Goal: Information Seeking & Learning: Learn about a topic

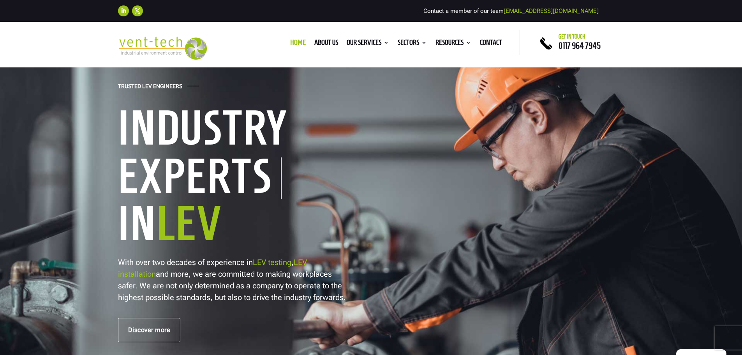
scroll to position [78, 0]
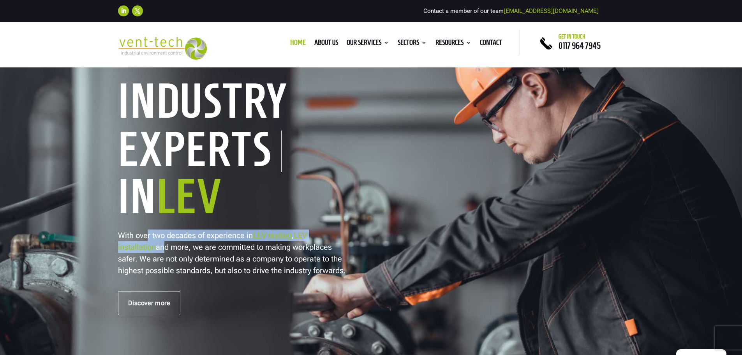
drag, startPoint x: 148, startPoint y: 229, endPoint x: 160, endPoint y: 247, distance: 21.9
click at [160, 247] on div "Trusted LEV Engineers Industry Experts In LEV With over two decades of experien…" at bounding box center [371, 185] width 506 height 260
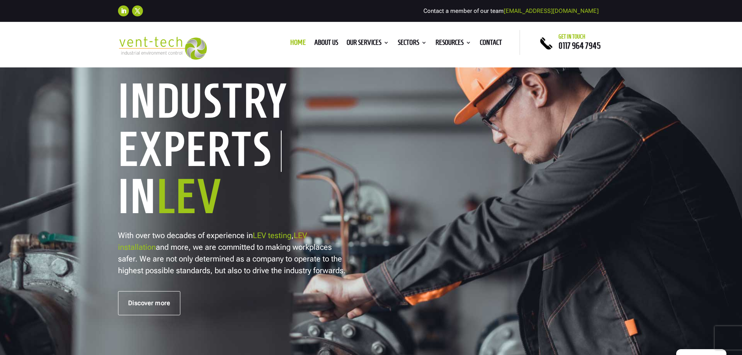
click at [285, 249] on p "With over two decades of experience in LEV testing , LEV installation and more,…" at bounding box center [233, 252] width 230 height 47
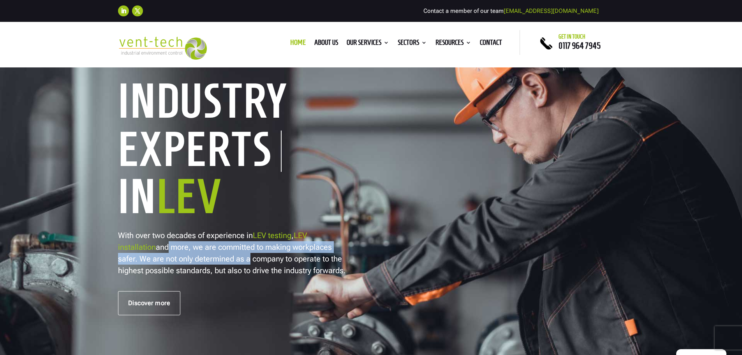
drag, startPoint x: 170, startPoint y: 246, endPoint x: 246, endPoint y: 257, distance: 76.7
click at [246, 257] on p "With over two decades of experience in LEV testing , LEV installation and more,…" at bounding box center [233, 252] width 230 height 47
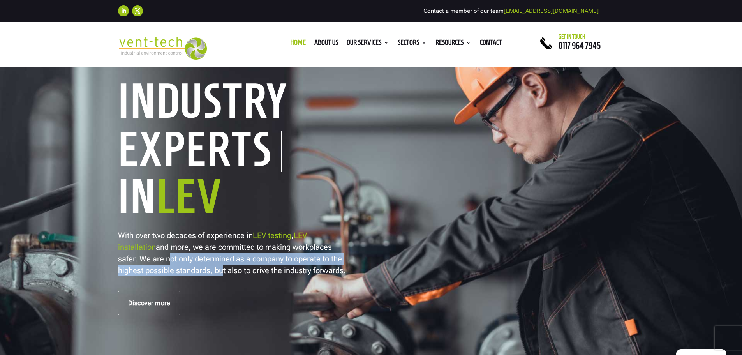
drag, startPoint x: 166, startPoint y: 262, endPoint x: 220, endPoint y: 273, distance: 55.4
click at [220, 273] on p "With over two decades of experience in LEV testing , LEV installation and more,…" at bounding box center [233, 252] width 230 height 47
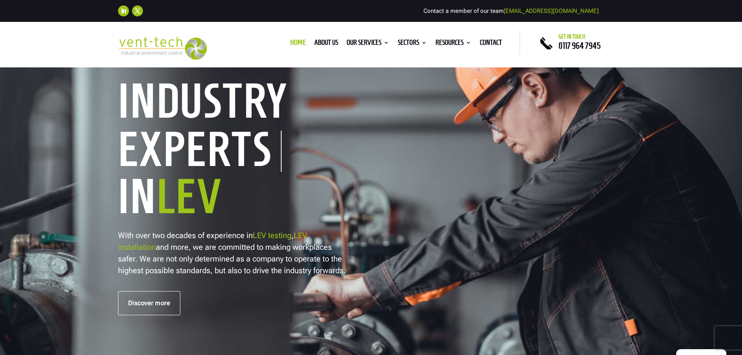
click at [175, 269] on p "With over two decades of experience in LEV testing , LEV installation and more,…" at bounding box center [233, 252] width 230 height 47
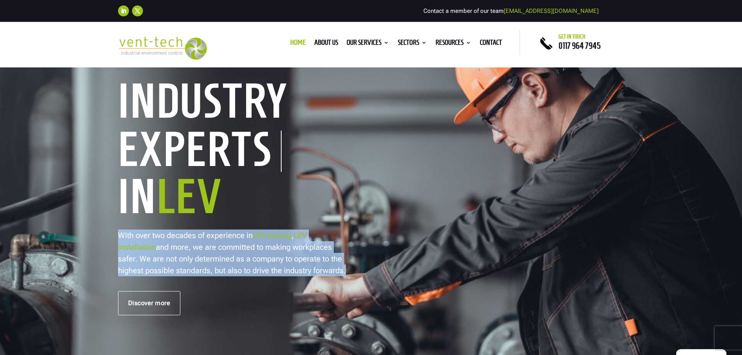
click at [175, 269] on p "With over two decades of experience in LEV testing , LEV installation and more,…" at bounding box center [233, 252] width 230 height 47
drag, startPoint x: 175, startPoint y: 269, endPoint x: 227, endPoint y: 269, distance: 52.2
click at [178, 269] on p "With over two decades of experience in LEV testing , LEV installation and more,…" at bounding box center [233, 252] width 230 height 47
click at [272, 269] on p "With over two decades of experience in LEV testing , LEV installation and more,…" at bounding box center [233, 252] width 230 height 47
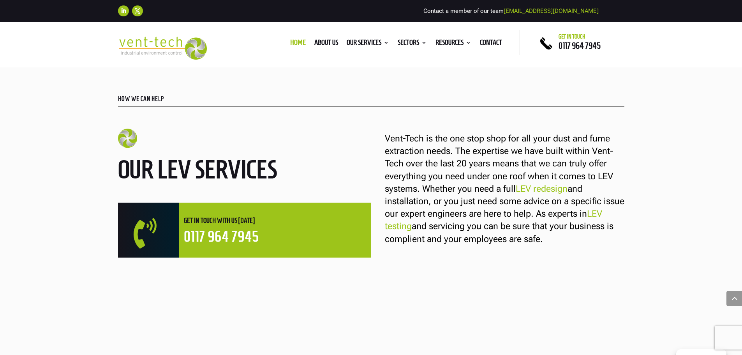
scroll to position [428, 0]
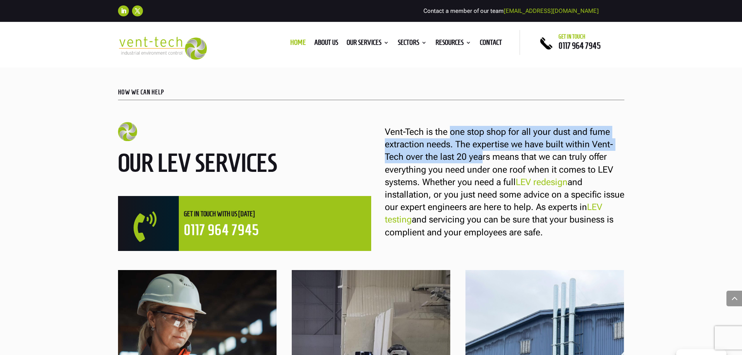
drag, startPoint x: 455, startPoint y: 128, endPoint x: 482, endPoint y: 160, distance: 41.7
click at [482, 160] on div "Vent-Tech is the one stop shop for all your dust and fume extraction needs. The…" at bounding box center [497, 179] width 253 height 120
click at [519, 133] on p "Vent-Tech is the one stop shop for all your dust and fume extraction needs. The…" at bounding box center [504, 182] width 239 height 113
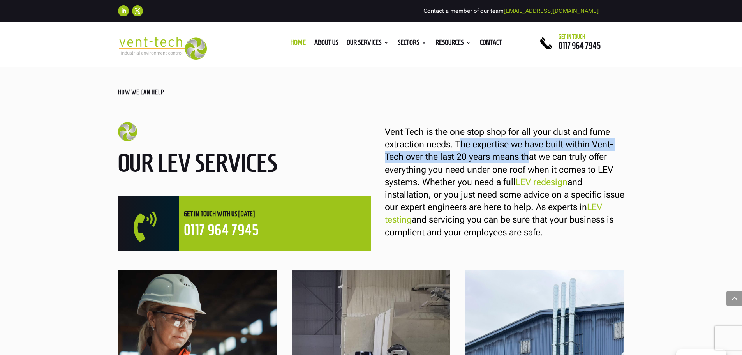
drag, startPoint x: 474, startPoint y: 146, endPoint x: 528, endPoint y: 156, distance: 54.5
click at [528, 156] on p "Vent-Tech is the one stop shop for all your dust and fume extraction needs. The…" at bounding box center [504, 182] width 239 height 113
click at [531, 143] on p "Vent-Tech is the one stop shop for all your dust and fume extraction needs. The…" at bounding box center [504, 182] width 239 height 113
drag, startPoint x: 470, startPoint y: 143, endPoint x: 463, endPoint y: 142, distance: 7.1
click at [470, 144] on p "Vent-Tech is the one stop shop for all your dust and fume extraction needs. The…" at bounding box center [504, 182] width 239 height 113
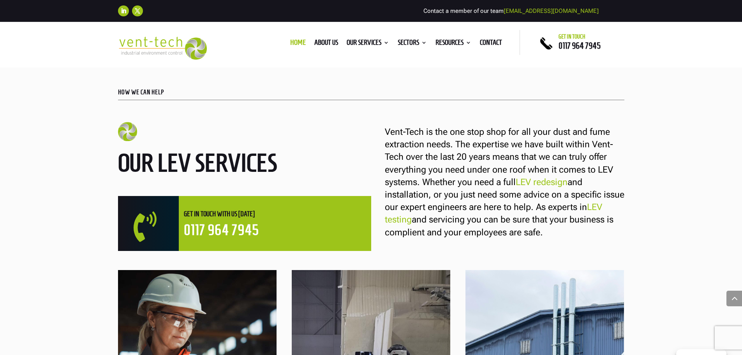
drag, startPoint x: 535, startPoint y: 165, endPoint x: 533, endPoint y: 160, distance: 5.6
click at [535, 165] on p "Vent-Tech is the one stop shop for all your dust and fume extraction needs. The…" at bounding box center [504, 182] width 239 height 113
drag, startPoint x: 546, startPoint y: 150, endPoint x: 549, endPoint y: 229, distance: 79.1
click at [549, 229] on p "Vent-Tech is the one stop shop for all your dust and fume extraction needs. The…" at bounding box center [504, 182] width 239 height 113
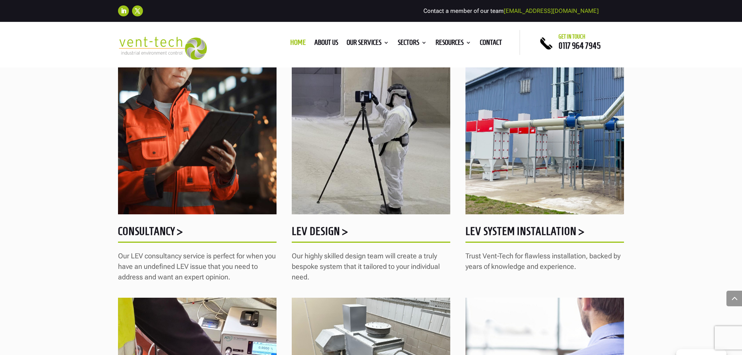
scroll to position [701, 0]
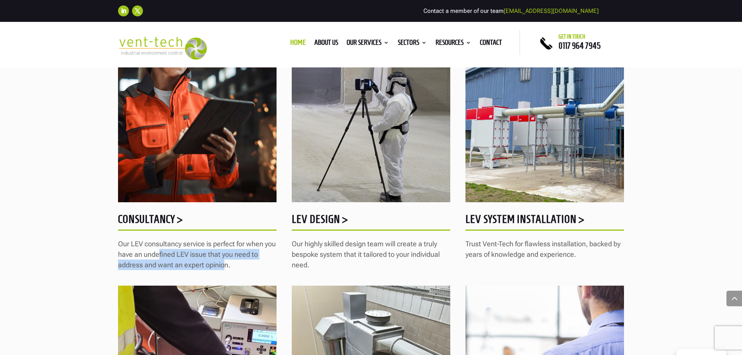
drag, startPoint x: 172, startPoint y: 255, endPoint x: 221, endPoint y: 269, distance: 50.5
click at [224, 269] on p "Our LEV consultancy service is perfect for when you have an undefined LEV issue…" at bounding box center [197, 254] width 158 height 32
click at [221, 269] on p "Our LEV consultancy service is perfect for when you have an undefined LEV issue…" at bounding box center [197, 254] width 158 height 32
click at [143, 209] on div "Consultancy > Our LEV consultancy service is perfect for when you have an undef…" at bounding box center [197, 133] width 158 height 273
click at [151, 224] on h5 "Consultancy >" at bounding box center [197, 220] width 158 height 15
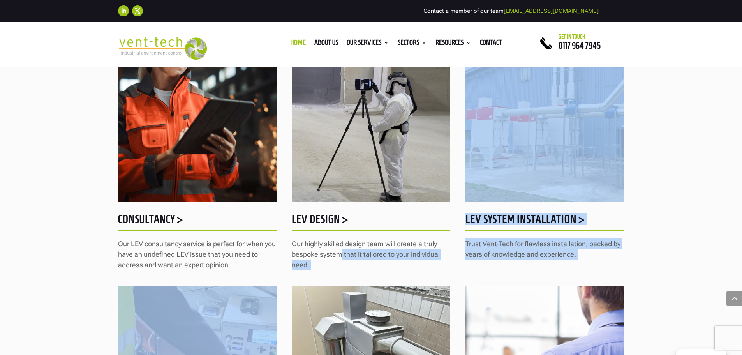
drag, startPoint x: 340, startPoint y: 251, endPoint x: 347, endPoint y: 271, distance: 20.7
click at [347, 271] on div "HOW WE CAN HELP Our LEV services  Get in touch with us [DATE] 0117 964 7945 Ve…" at bounding box center [371, 196] width 742 height 876
click at [345, 259] on p "Our highly skilled design team will create a truly bespoke system that it tailo…" at bounding box center [371, 254] width 158 height 32
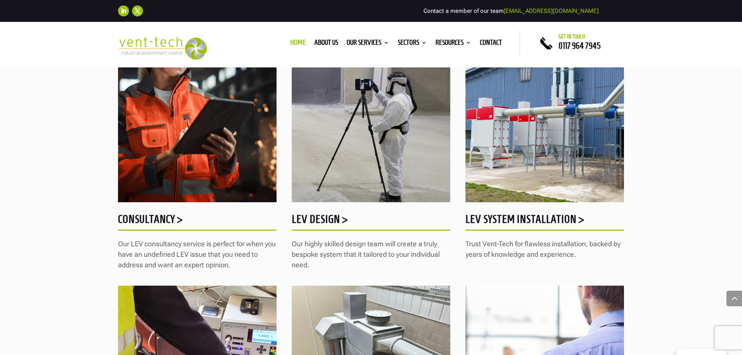
click at [308, 218] on h5 "LEV Design >" at bounding box center [371, 220] width 158 height 15
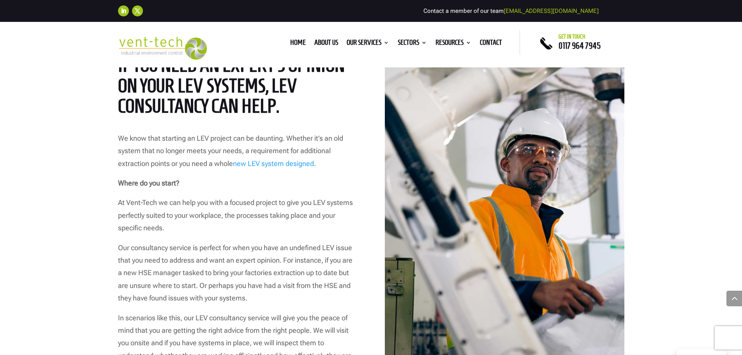
scroll to position [389, 0]
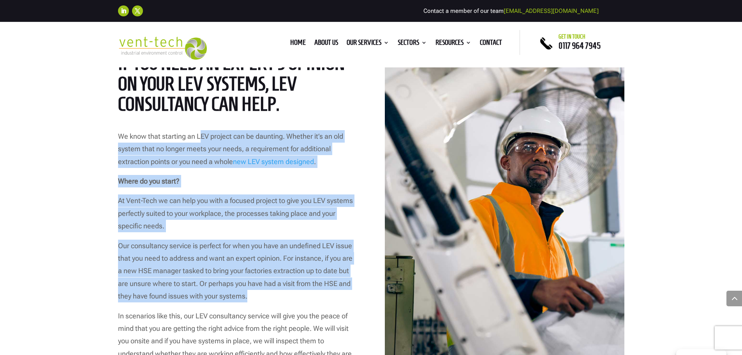
drag, startPoint x: 201, startPoint y: 140, endPoint x: 307, endPoint y: 291, distance: 184.7
click at [307, 291] on div "We know that starting an LEV project can be daunting. Whether it’s an old syste…" at bounding box center [237, 251] width 239 height 243
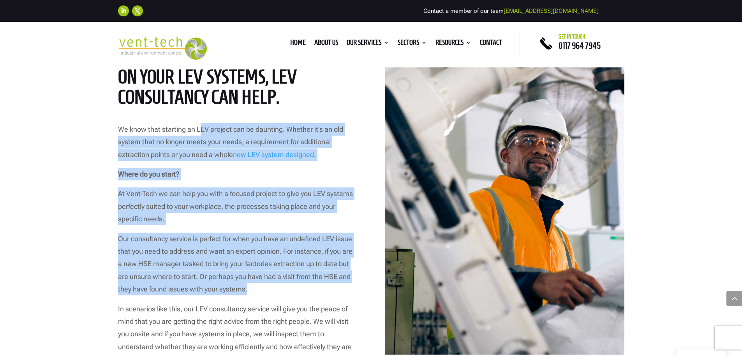
scroll to position [584, 0]
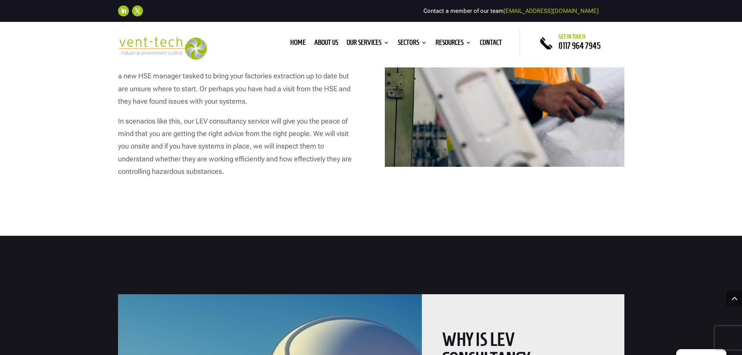
click at [206, 144] on p "In scenarios like this, our LEV consultancy service will give you the peace of …" at bounding box center [237, 146] width 239 height 63
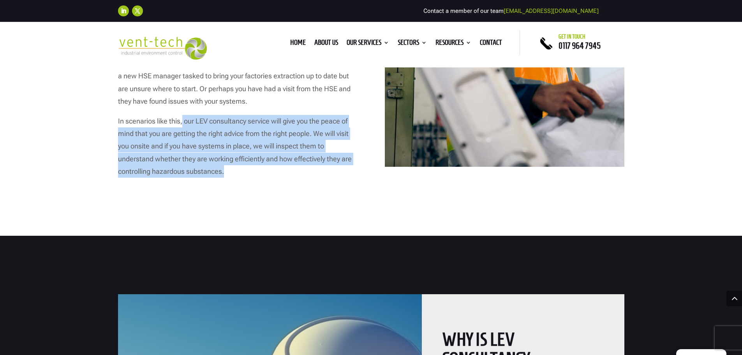
drag, startPoint x: 186, startPoint y: 122, endPoint x: 319, endPoint y: 169, distance: 141.3
click at [319, 169] on p "In scenarios like this, our LEV consultancy service will give you the peace of …" at bounding box center [237, 146] width 239 height 63
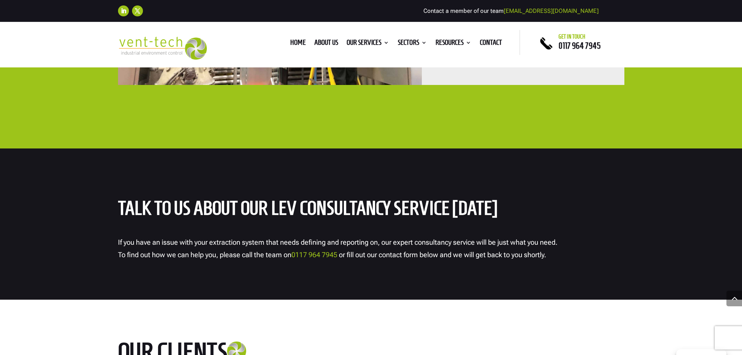
scroll to position [2025, 0]
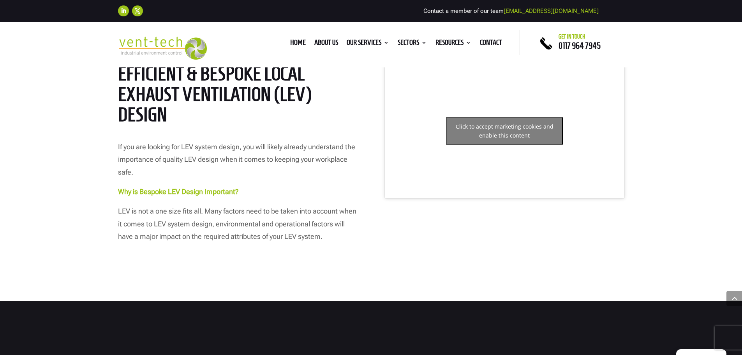
scroll to position [273, 0]
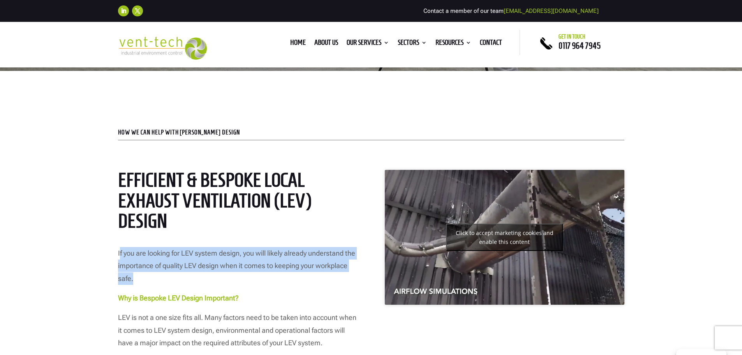
drag, startPoint x: 119, startPoint y: 248, endPoint x: 287, endPoint y: 276, distance: 171.0
click at [287, 276] on p "If you are looking for LEV system design, you will likely already understand th…" at bounding box center [237, 269] width 239 height 45
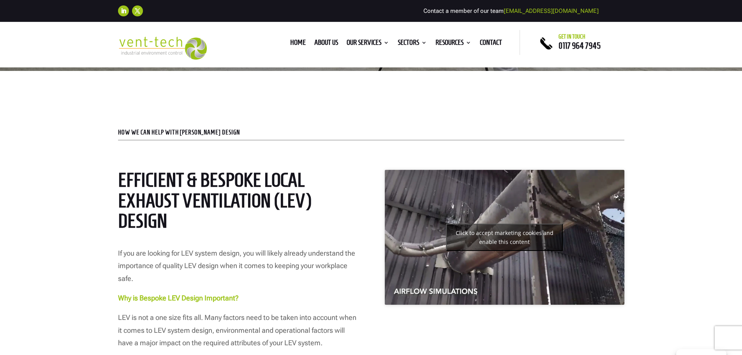
click at [231, 256] on span "If you are looking for LEV system design, you will likely already understand th…" at bounding box center [236, 265] width 237 height 33
click at [231, 255] on span "If you are looking for LEV system design, you will likely already understand th…" at bounding box center [236, 265] width 237 height 33
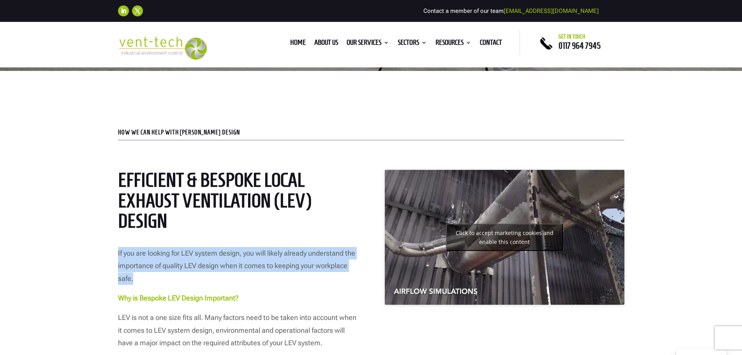
click at [231, 255] on span "If you are looking for LEV system design, you will likely already understand th…" at bounding box center [236, 265] width 237 height 33
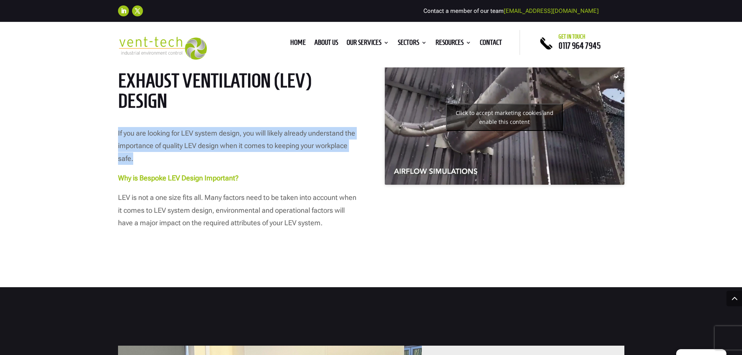
scroll to position [311, 0]
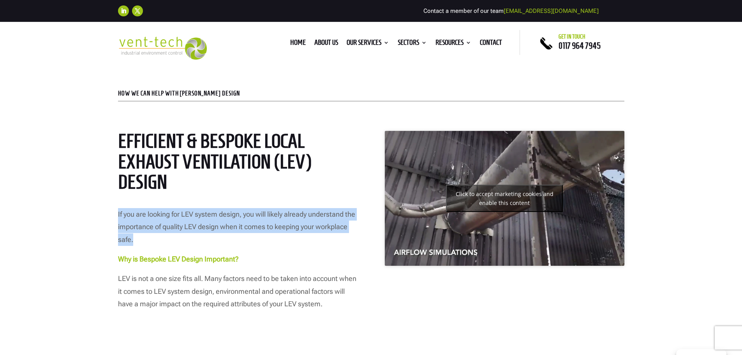
click at [194, 201] on div "Efficient & Bespoke Local Exhaust Ventilation (LEV) Design If you are looking f…" at bounding box center [237, 215] width 239 height 168
drag, startPoint x: 190, startPoint y: 216, endPoint x: 197, endPoint y: 239, distance: 24.1
click at [197, 239] on p "If you are looking for LEV system design, you will likely already understand th…" at bounding box center [237, 230] width 239 height 45
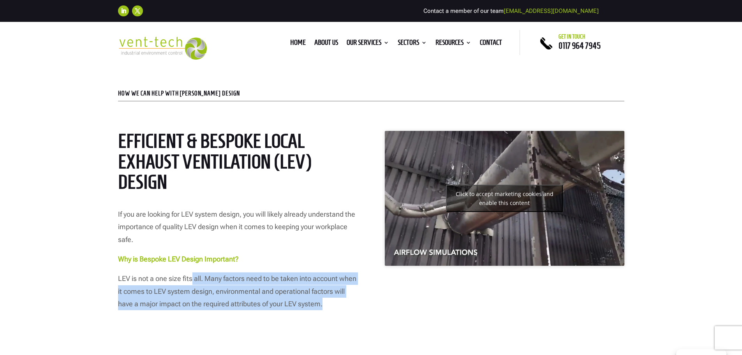
drag, startPoint x: 194, startPoint y: 280, endPoint x: 343, endPoint y: 301, distance: 151.4
click at [343, 305] on p "LEV is not a one size fits all. Many factors need to be taken into account when…" at bounding box center [237, 291] width 239 height 38
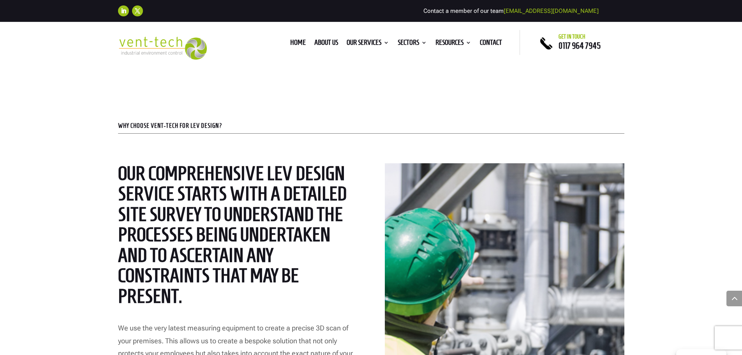
scroll to position [1090, 0]
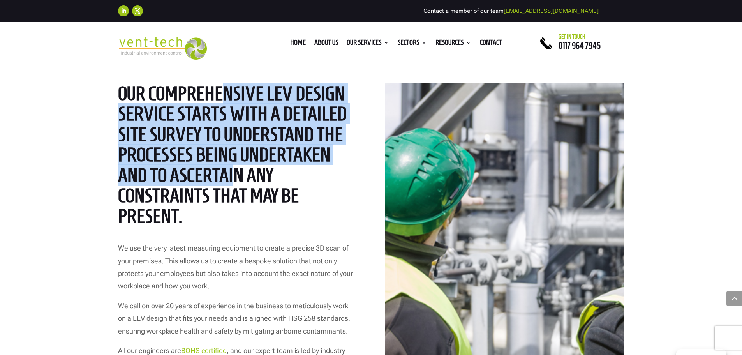
drag, startPoint x: 222, startPoint y: 90, endPoint x: 232, endPoint y: 172, distance: 83.1
click at [232, 172] on h2 "Our comprehensive LEV design service starts with a detailed site survey to unde…" at bounding box center [237, 156] width 239 height 147
click at [233, 172] on h2 "Our comprehensive LEV design service starts with a detailed site survey to unde…" at bounding box center [237, 156] width 239 height 147
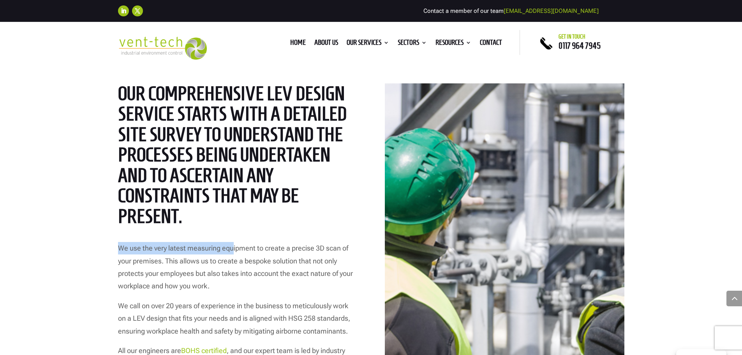
drag, startPoint x: 235, startPoint y: 214, endPoint x: 233, endPoint y: 236, distance: 21.9
click at [233, 236] on div "Our comprehensive LEV design service starts with a detailed site survey to unde…" at bounding box center [237, 246] width 239 height 326
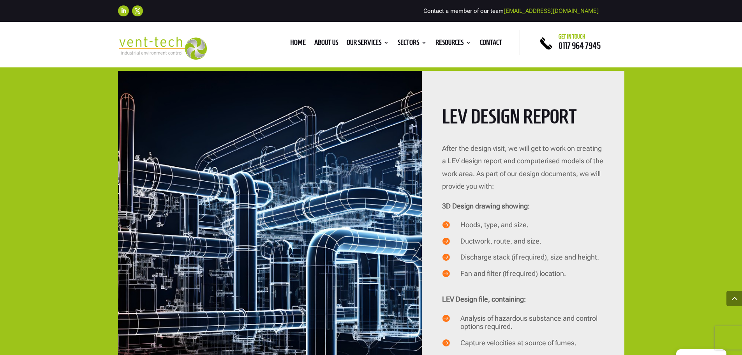
scroll to position [1557, 0]
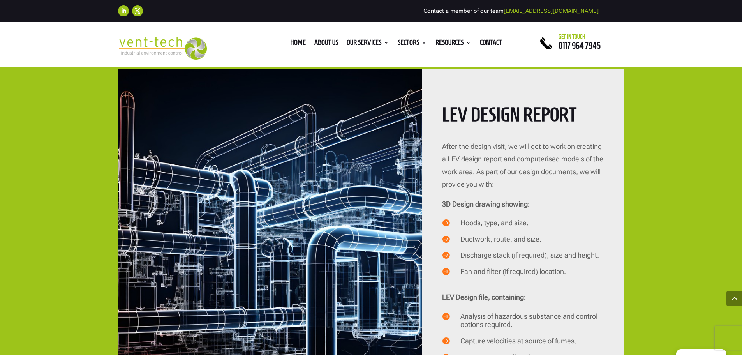
click at [482, 218] on span "Hoods, type, and size." at bounding box center [494, 222] width 68 height 8
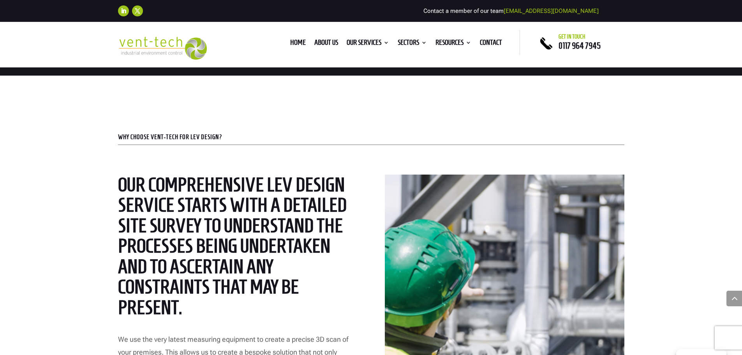
scroll to position [1012, 0]
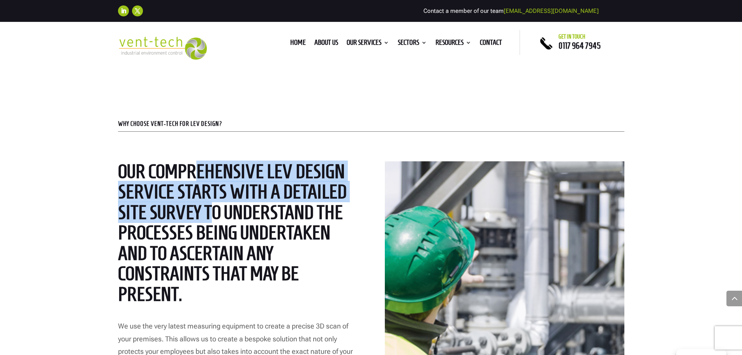
drag, startPoint x: 203, startPoint y: 177, endPoint x: 210, endPoint y: 218, distance: 41.5
click at [210, 218] on h2 "Our comprehensive LEV design service starts with a detailed site survey to unde…" at bounding box center [237, 234] width 239 height 147
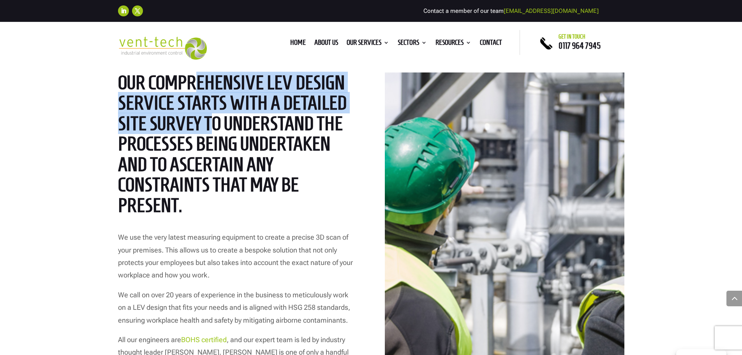
scroll to position [1129, 0]
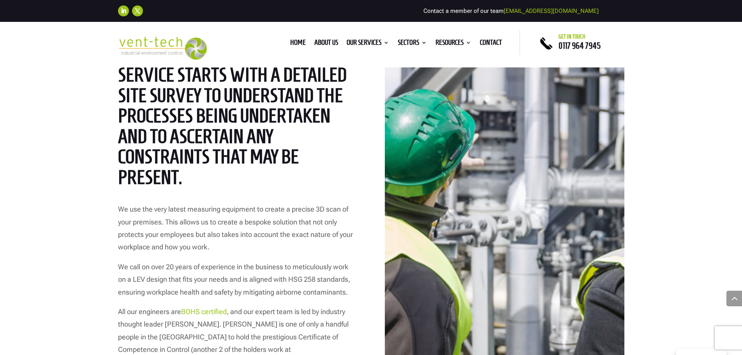
drag, startPoint x: 200, startPoint y: 158, endPoint x: 202, endPoint y: 120, distance: 38.6
click at [200, 157] on h2 "Our comprehensive LEV design service starts with a detailed site survey to unde…" at bounding box center [237, 117] width 239 height 147
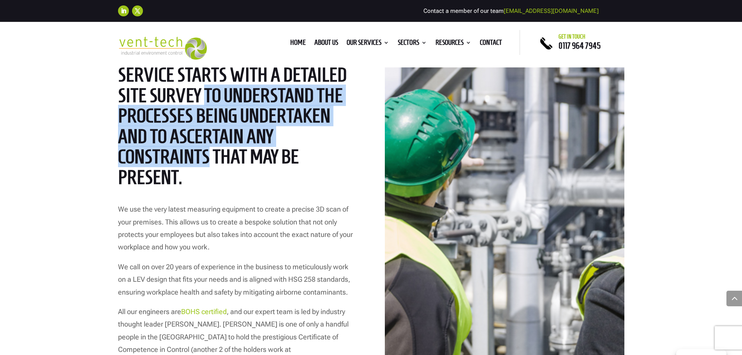
drag, startPoint x: 202, startPoint y: 98, endPoint x: 207, endPoint y: 164, distance: 66.4
click at [207, 164] on h2 "Our comprehensive LEV design service starts with a detailed site survey to unde…" at bounding box center [237, 117] width 239 height 147
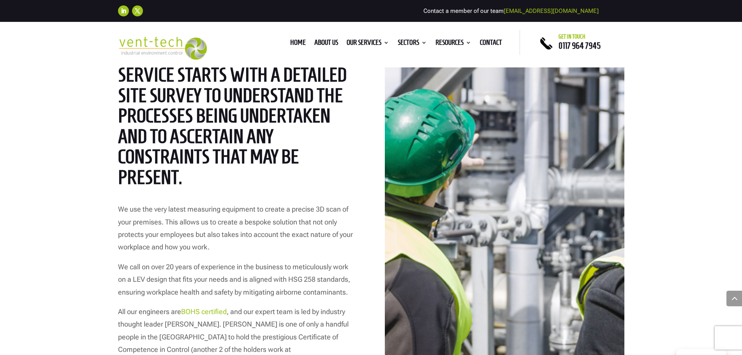
click at [213, 205] on p "We use the very latest measuring equipment to create a precise 3D scan of your …" at bounding box center [237, 232] width 239 height 58
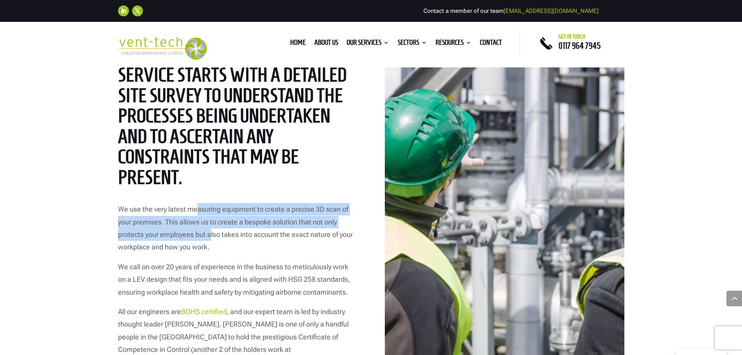
drag, startPoint x: 195, startPoint y: 211, endPoint x: 210, endPoint y: 235, distance: 28.1
click at [210, 235] on p "We use the very latest measuring equipment to create a precise 3D scan of your …" at bounding box center [237, 232] width 239 height 58
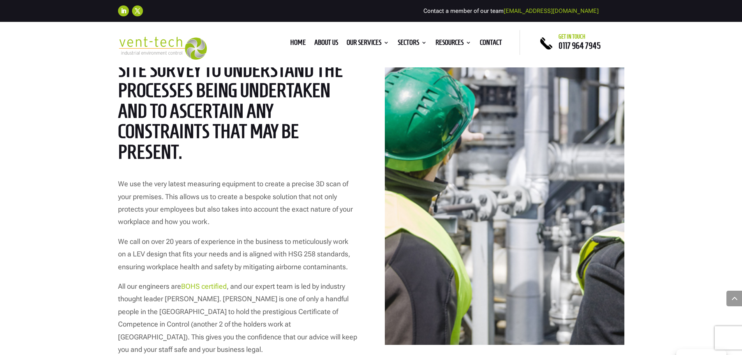
scroll to position [1168, 0]
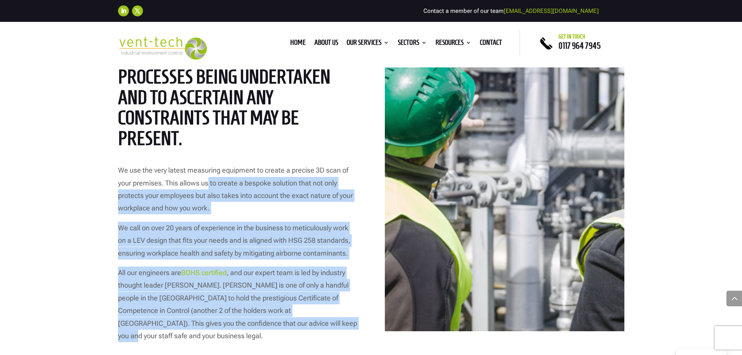
drag, startPoint x: 209, startPoint y: 182, endPoint x: 252, endPoint y: 309, distance: 134.1
click at [252, 318] on div "We use the very latest measuring equipment to create a precise 3D scan of your …" at bounding box center [237, 253] width 239 height 178
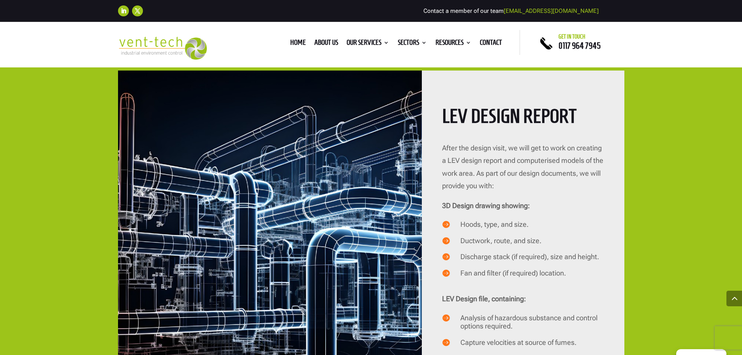
scroll to position [1519, 0]
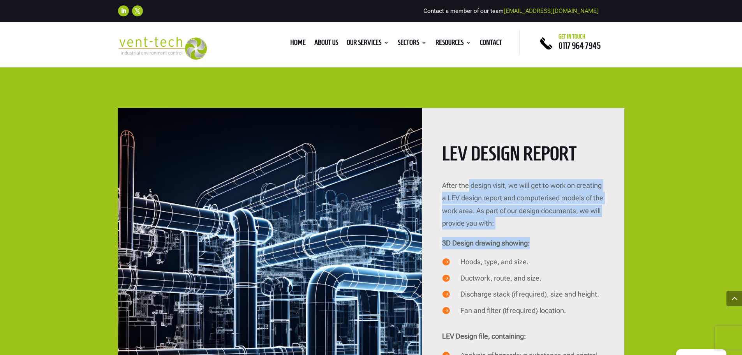
drag, startPoint x: 468, startPoint y: 161, endPoint x: 519, endPoint y: 241, distance: 94.5
click at [519, 241] on div "LEV Design Report After the design visit, we will get to work on creating a LEV…" at bounding box center [523, 306] width 202 height 396
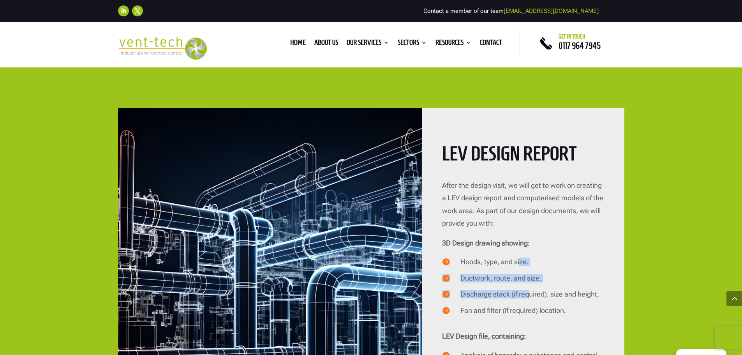
drag, startPoint x: 519, startPoint y: 252, endPoint x: 527, endPoint y: 285, distance: 34.1
click at [528, 286] on div "LEV Design Report After the design visit, we will get to work on creating a LEV…" at bounding box center [523, 306] width 202 height 396
drag, startPoint x: 496, startPoint y: 255, endPoint x: 491, endPoint y: 250, distance: 6.6
click at [491, 257] on h4 "Hoods, type, and size." at bounding box center [532, 263] width 144 height 12
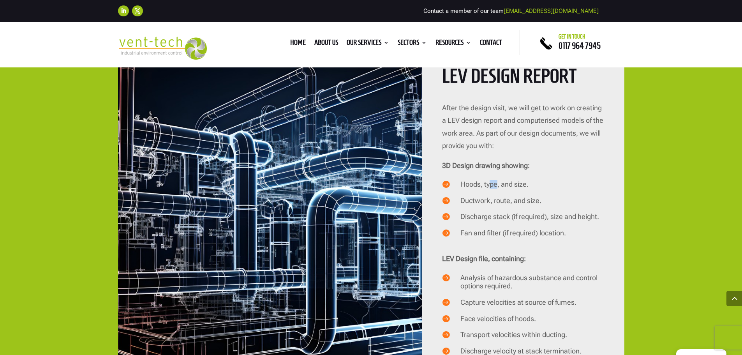
scroll to position [1596, 0]
drag, startPoint x: 496, startPoint y: 200, endPoint x: 505, endPoint y: 219, distance: 20.9
click at [505, 219] on div "LEV Design Report After the design visit, we will get to work on creating a LEV…" at bounding box center [523, 228] width 202 height 396
click at [516, 228] on h4 "Fan and filter (if required) location." at bounding box center [532, 234] width 144 height 12
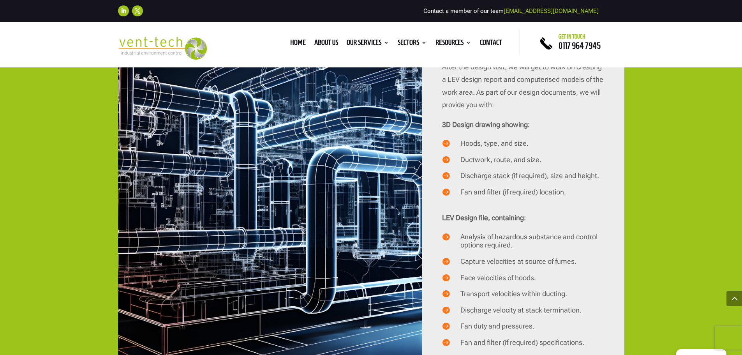
scroll to position [1674, 0]
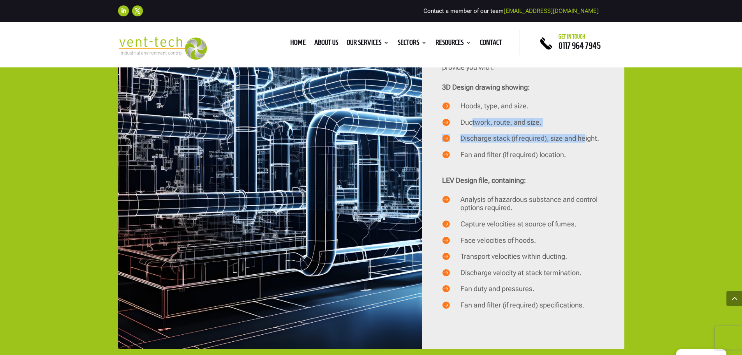
drag, startPoint x: 473, startPoint y: 117, endPoint x: 588, endPoint y: 129, distance: 115.8
click at [588, 129] on div "LEV Design Report After the design visit, we will get to work on creating a LEV…" at bounding box center [523, 150] width 202 height 396
click at [570, 156] on div "LEV Design Report After the design visit, we will get to work on creating a LEV…" at bounding box center [523, 150] width 202 height 396
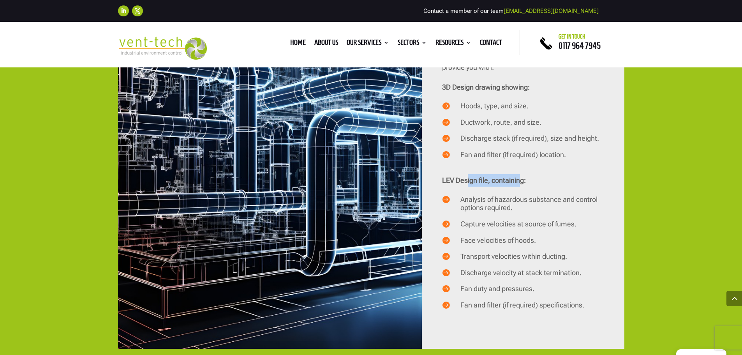
drag, startPoint x: 466, startPoint y: 167, endPoint x: 522, endPoint y: 167, distance: 56.1
click at [522, 176] on strong "LEV Design file, containing:" at bounding box center [484, 180] width 84 height 8
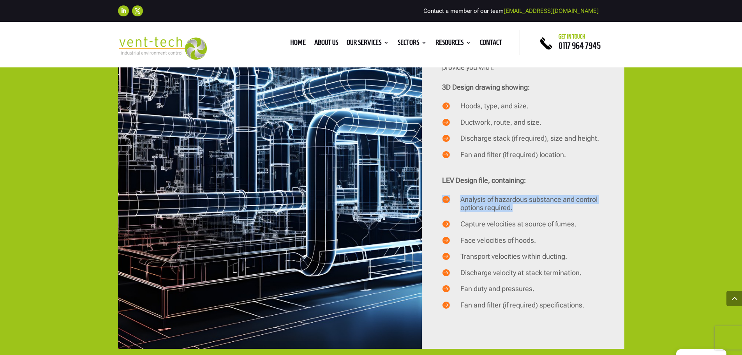
drag, startPoint x: 515, startPoint y: 180, endPoint x: 563, endPoint y: 201, distance: 52.1
click at [563, 201] on div "LEV Design Report After the design visit, we will get to work on creating a LEV…" at bounding box center [523, 150] width 202 height 396
click at [563, 201] on h4 "Analysis of hazardous substance and control options required." at bounding box center [532, 205] width 144 height 21
drag, startPoint x: 495, startPoint y: 183, endPoint x: 513, endPoint y: 193, distance: 20.4
click at [513, 195] on h4 "Analysis of hazardous substance and control options required." at bounding box center [532, 205] width 144 height 21
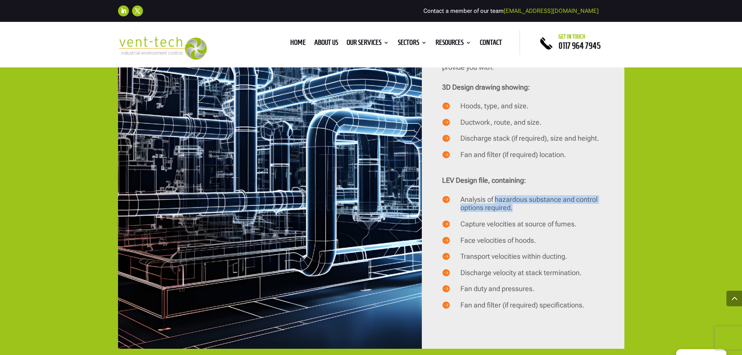
click at [513, 195] on h4 "Analysis of hazardous substance and control options required." at bounding box center [532, 205] width 144 height 21
click at [525, 220] on span "Capture velocities at source of fumes." at bounding box center [518, 224] width 116 height 8
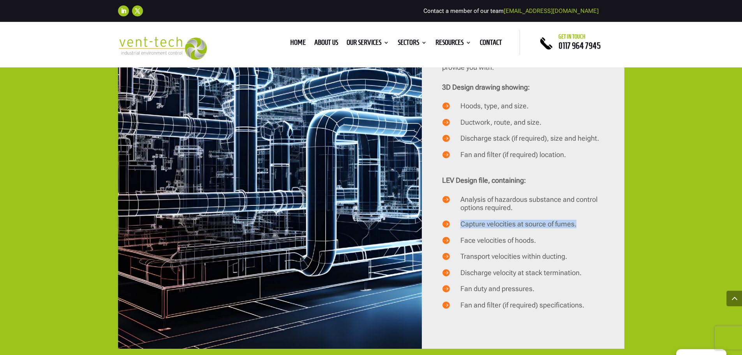
click at [525, 220] on span "Capture velocities at source of fumes." at bounding box center [518, 224] width 116 height 8
click at [528, 236] on span "Face velocities of hoods." at bounding box center [498, 240] width 76 height 8
click at [511, 236] on span "Face velocities of hoods." at bounding box center [498, 240] width 76 height 8
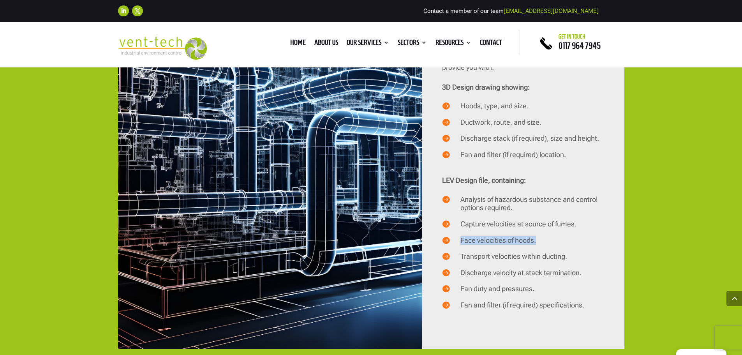
click at [511, 236] on span "Face velocities of hoods." at bounding box center [498, 240] width 76 height 8
click at [535, 252] on span "Transport velocities within ducting." at bounding box center [513, 256] width 107 height 8
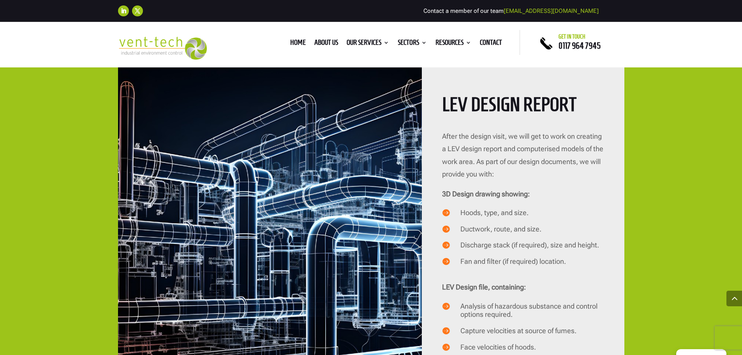
scroll to position [1557, 0]
